Goal: Navigation & Orientation: Go to known website

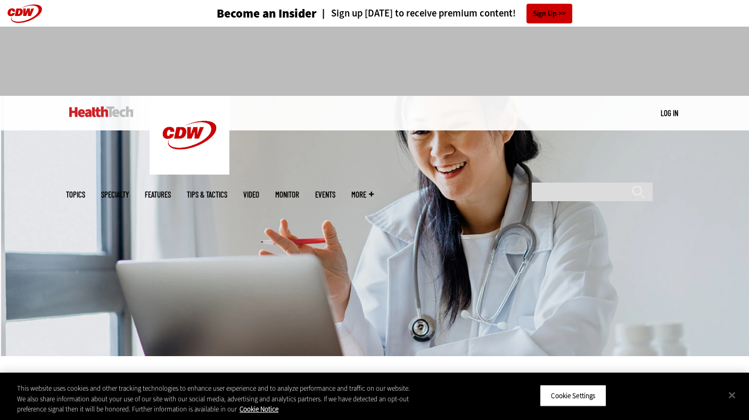
click at [19, 11] on header "Become an Insider Sign up [DATE] to receive premium content! Sign Up" at bounding box center [374, 13] width 749 height 27
click at [97, 106] on link at bounding box center [101, 112] width 64 height 32
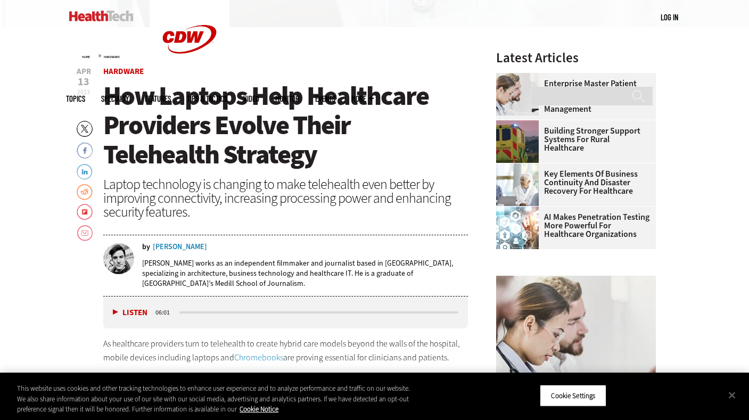
scroll to position [328, 0]
